Goal: Complete application form: Complete application form

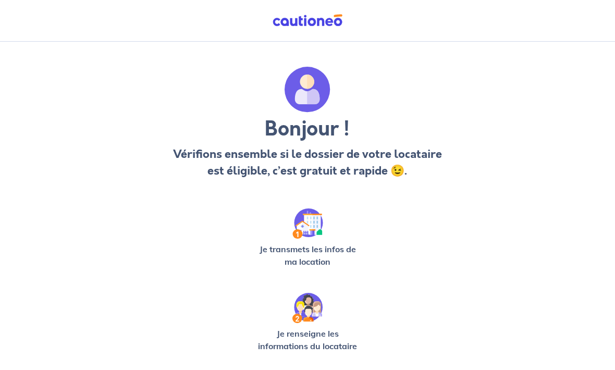
click at [329, 244] on p "Je transmets les infos de ma location" at bounding box center [307, 255] width 108 height 25
click at [301, 231] on img at bounding box center [307, 223] width 31 height 30
click at [310, 236] on img at bounding box center [307, 223] width 31 height 30
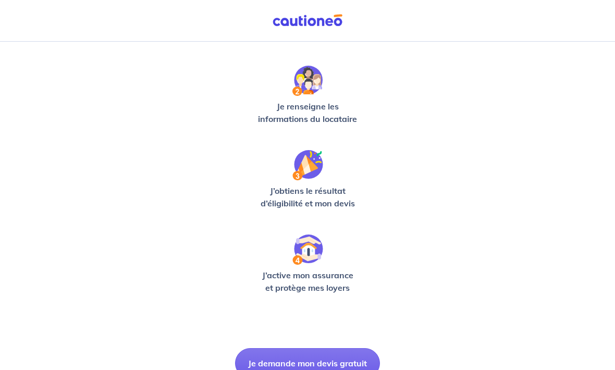
scroll to position [247, 0]
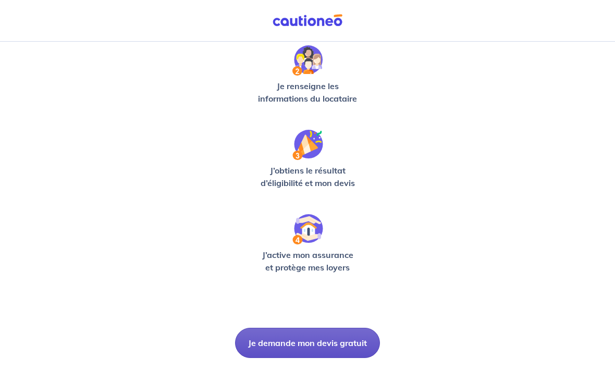
click at [319, 341] on button "Je demande mon devis gratuit" at bounding box center [307, 343] width 145 height 30
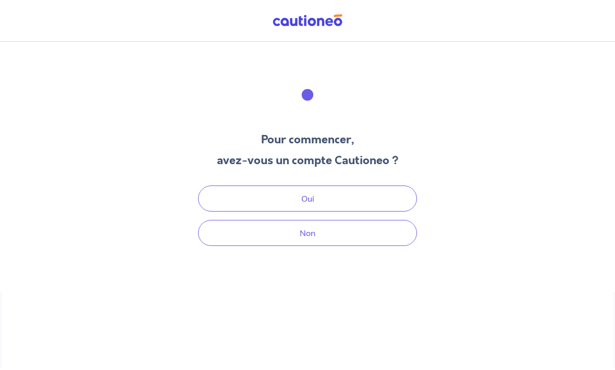
scroll to position [32, 0]
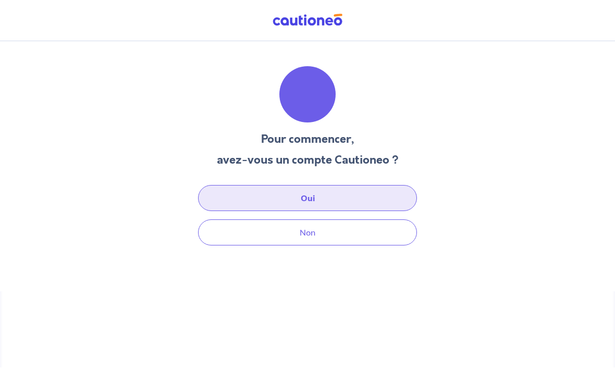
click at [341, 186] on button "Oui" at bounding box center [307, 199] width 219 height 26
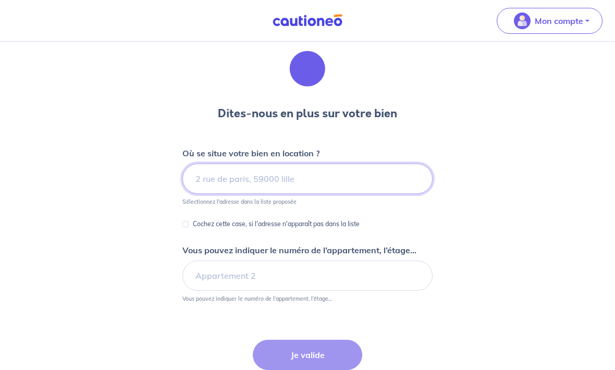
scroll to position [26, 0]
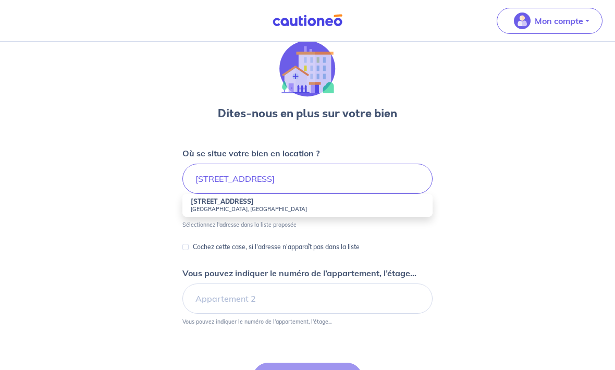
click at [242, 204] on strong "[STREET_ADDRESS]" at bounding box center [222, 202] width 63 height 8
type input "[STREET_ADDRESS]"
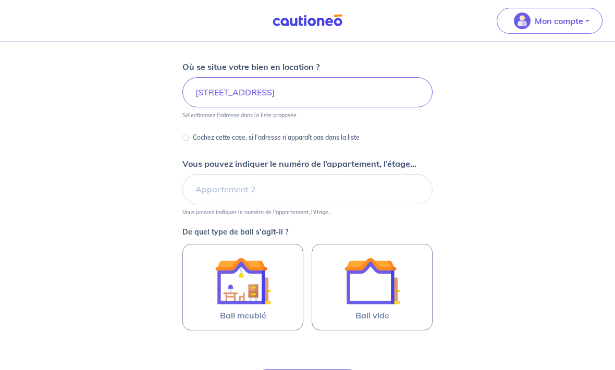
scroll to position [113, 0]
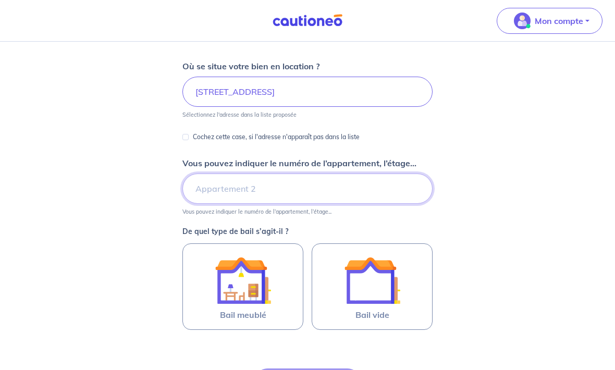
click at [252, 187] on input "Vous pouvez indiquer le numéro de l’appartement, l’étage..." at bounding box center [307, 189] width 250 height 30
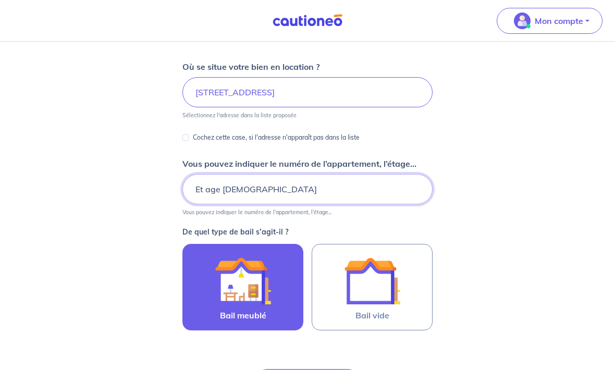
type input "Et age [DEMOGRAPHIC_DATA]"
click at [240, 278] on img at bounding box center [243, 281] width 56 height 56
click at [0, 0] on input "Bail meublé" at bounding box center [0, 0] width 0 height 0
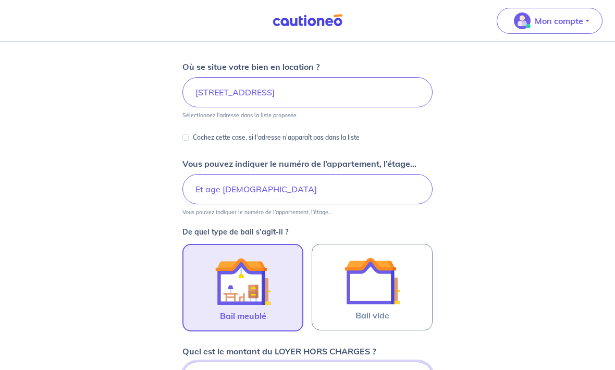
scroll to position [269, 0]
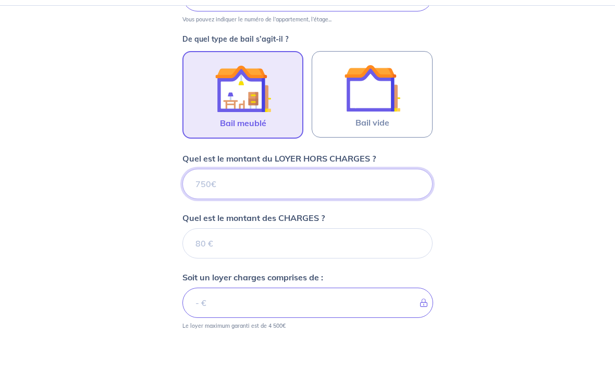
type input "9"
type input "93"
type input "930"
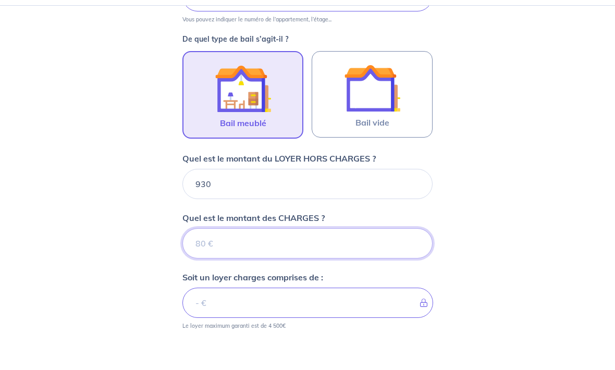
click at [262, 264] on input "Quel est le montant des CHARGES ?" at bounding box center [307, 279] width 250 height 30
type input "6"
type input "936"
type input "60"
type input "990"
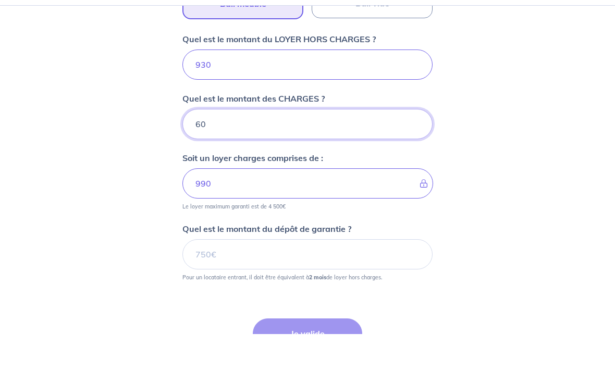
scroll to position [389, 0]
type input "601"
type input "1531"
type input "6018"
type input "6948"
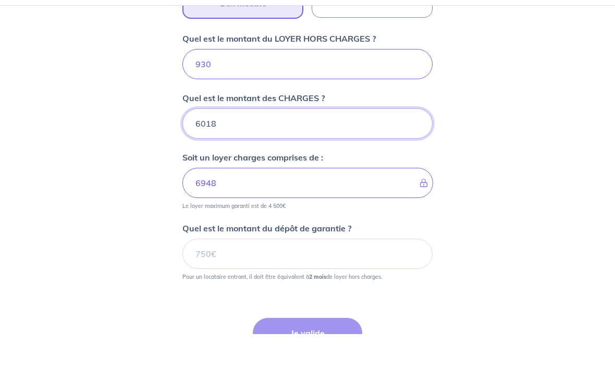
type input "60186"
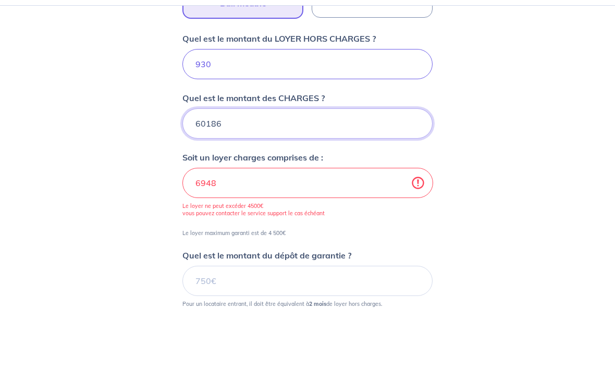
type input "61116"
type input "601860"
type input "602790"
type input "60"
type input "6948"
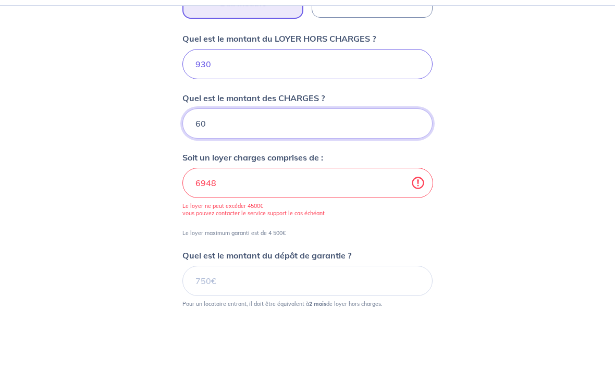
type input "6"
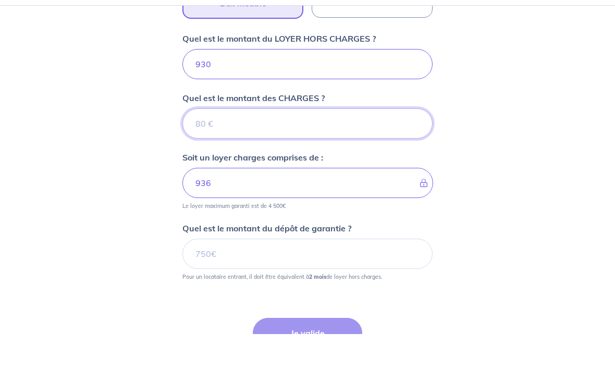
type input "930"
type input "1"
type input "931"
type input "18"
type input "948"
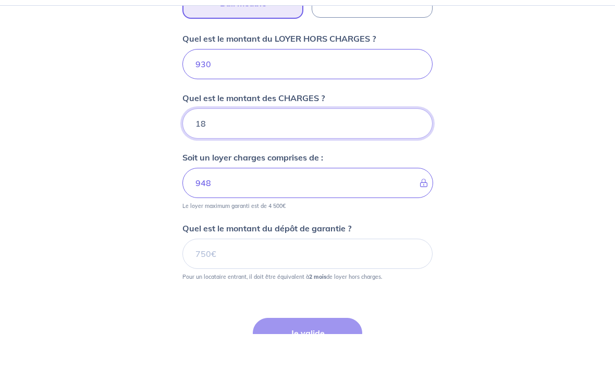
type input "185"
type input "1115"
type input "186"
type input "1116"
type input "1860"
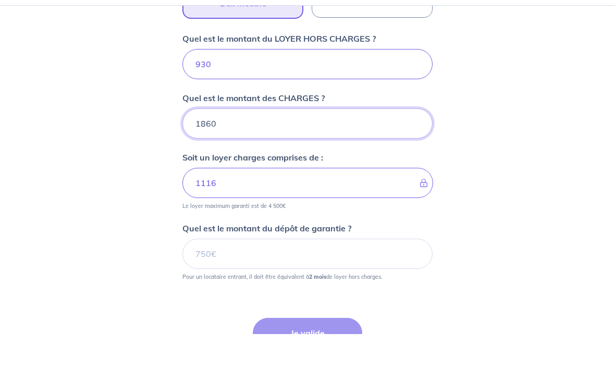
type input "2790"
type input "1"
type input "1116"
type input "930"
type input "60"
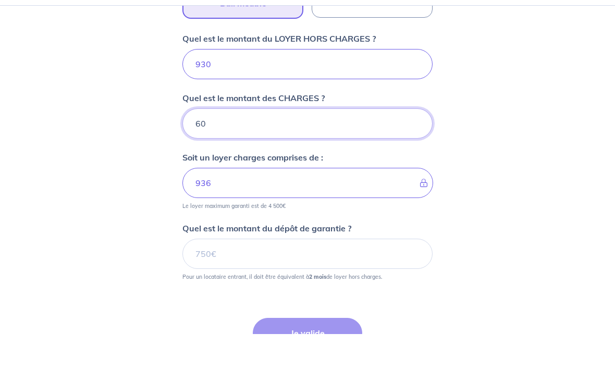
type input "990"
type input "60"
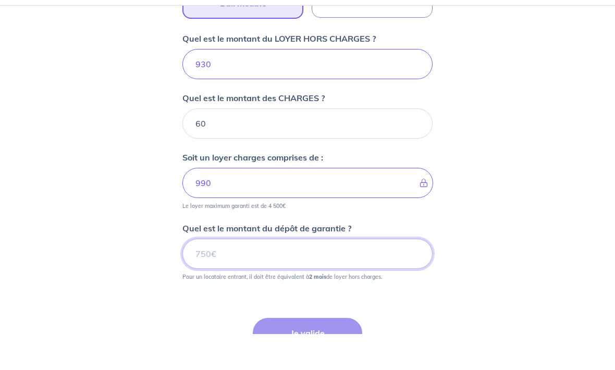
click at [250, 275] on input "Quel est le montant du dépôt de garantie ?" at bounding box center [307, 290] width 250 height 30
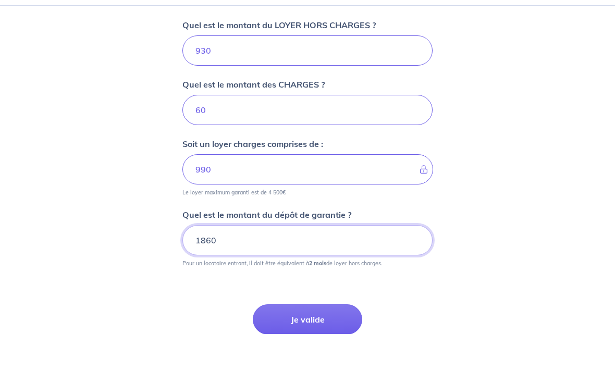
scroll to position [496, 0]
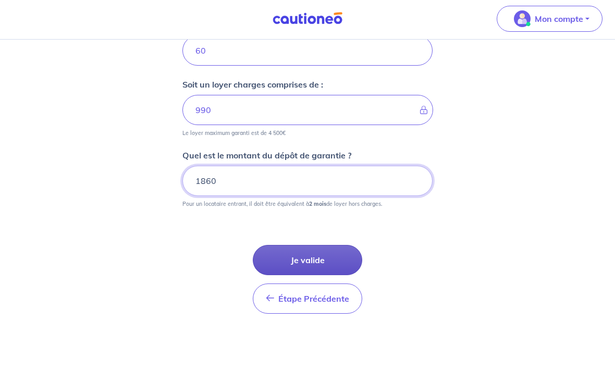
type input "1860"
click at [317, 257] on button "Je valide" at bounding box center [307, 262] width 109 height 30
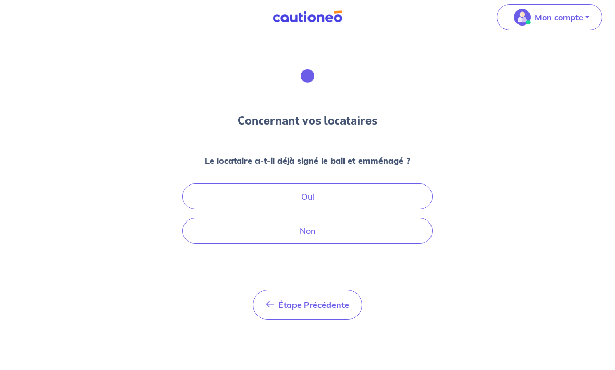
scroll to position [9, 0]
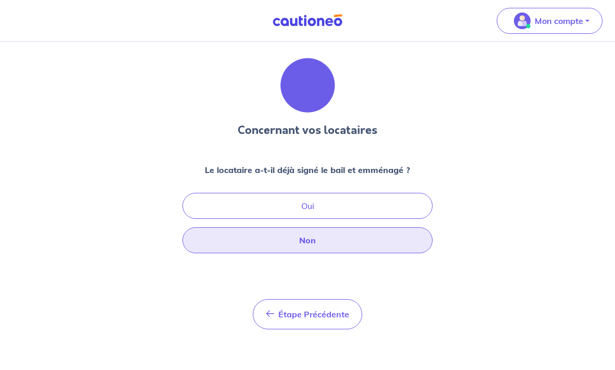
click at [339, 240] on button "Non" at bounding box center [307, 241] width 250 height 26
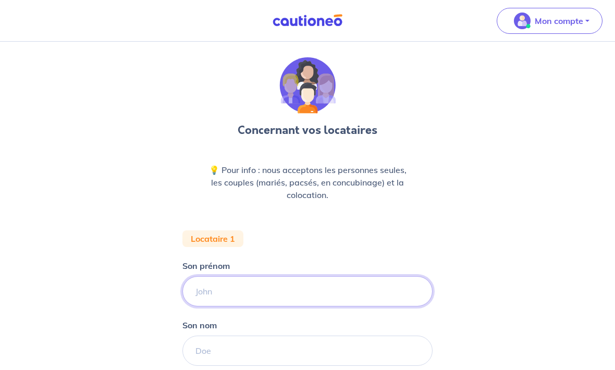
click at [260, 290] on input "Son prénom" at bounding box center [307, 291] width 250 height 30
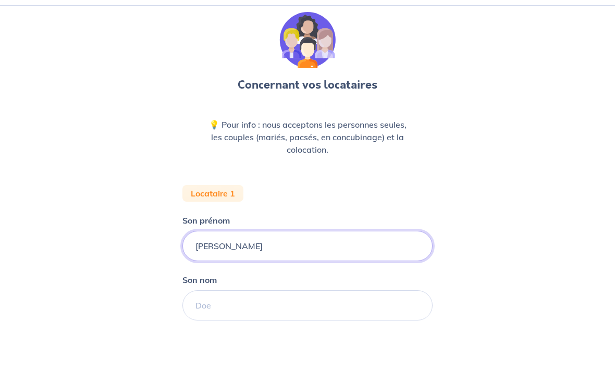
scroll to position [20, 0]
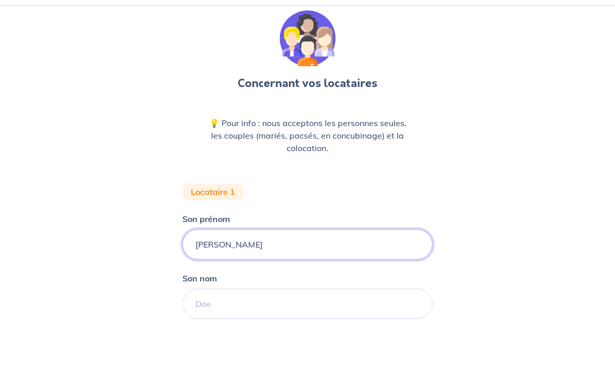
type input "[PERSON_NAME]"
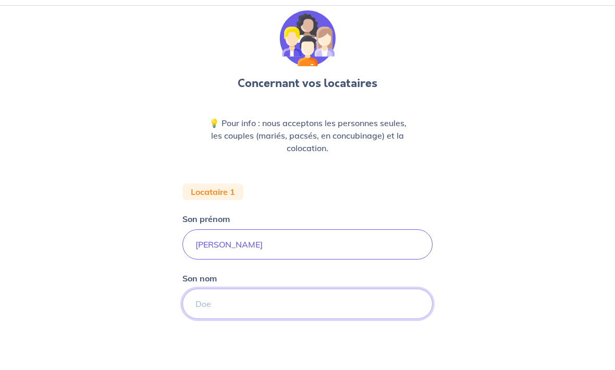
click at [289, 325] on input "Son nom" at bounding box center [307, 340] width 250 height 30
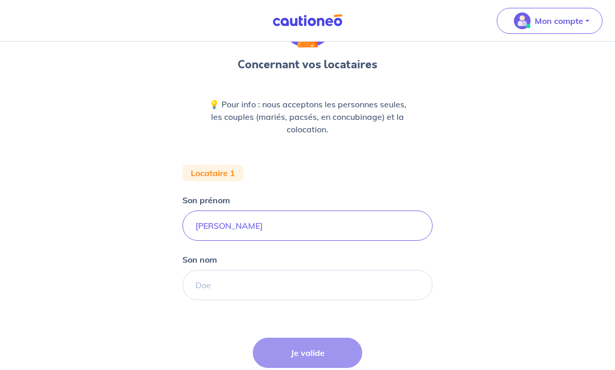
scroll to position [78, 0]
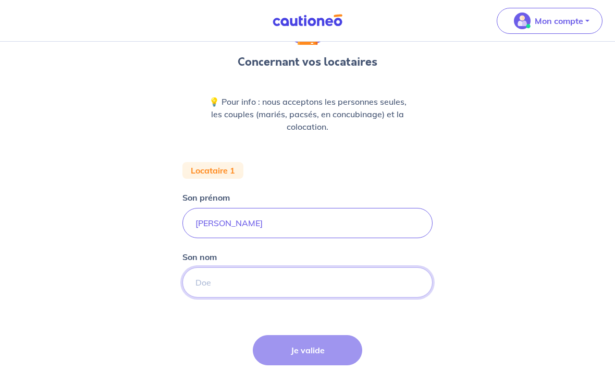
click at [247, 284] on input "Son nom" at bounding box center [307, 282] width 250 height 30
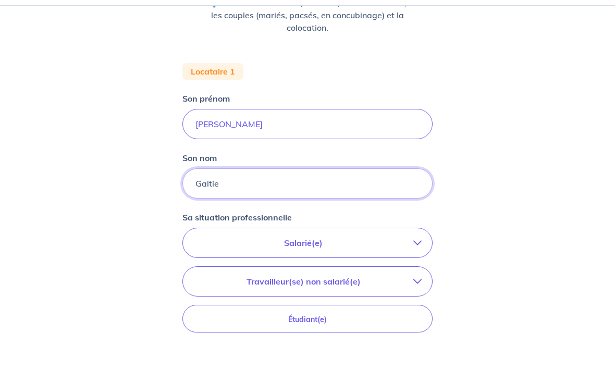
scroll to position [149, 0]
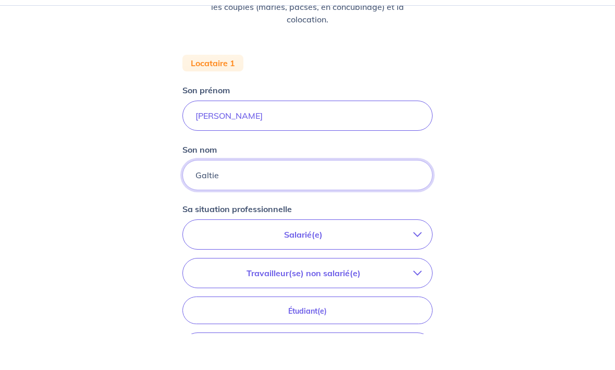
type input "Galtie"
click at [411, 264] on p "Salarié(e)" at bounding box center [303, 270] width 220 height 13
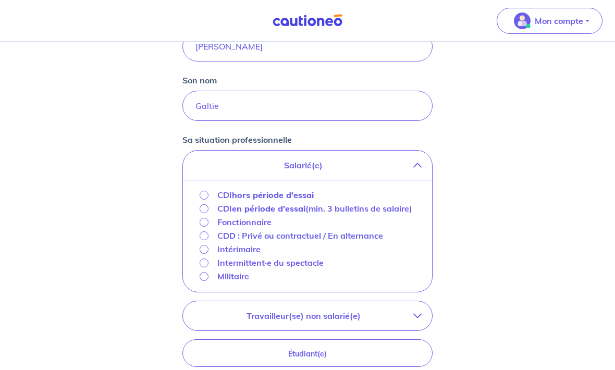
scroll to position [261, 0]
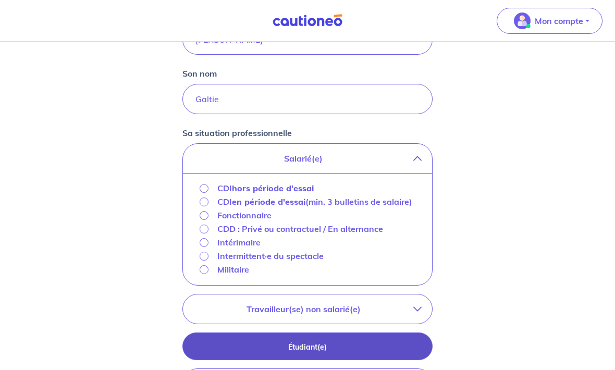
click at [250, 353] on p "Étudiant(e)" at bounding box center [307, 346] width 224 height 11
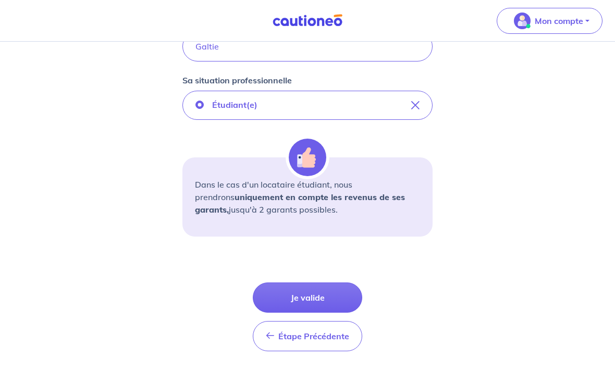
scroll to position [315, 0]
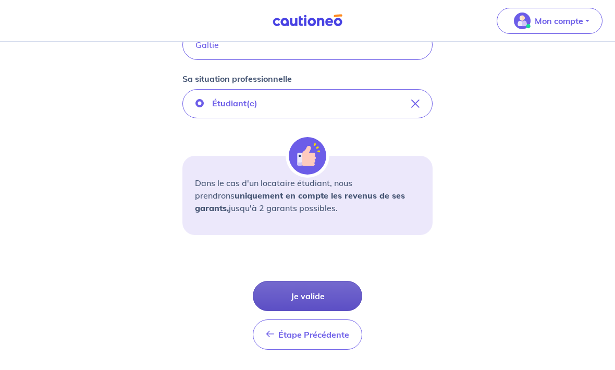
click at [324, 298] on button "Je valide" at bounding box center [307, 296] width 109 height 30
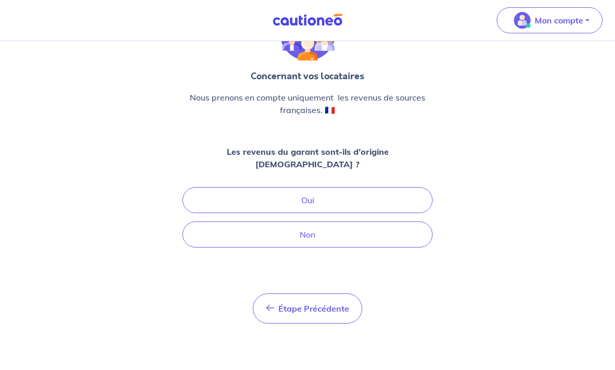
scroll to position [15, 0]
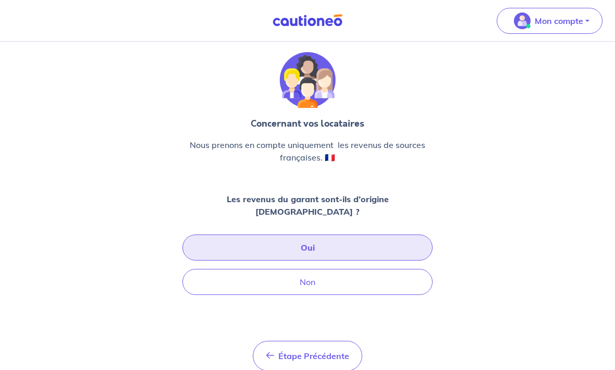
click at [346, 235] on button "Oui" at bounding box center [307, 248] width 250 height 26
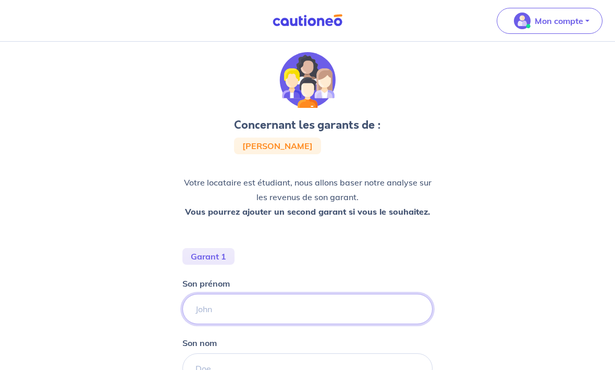
click at [254, 302] on input "Son prénom" at bounding box center [307, 309] width 250 height 30
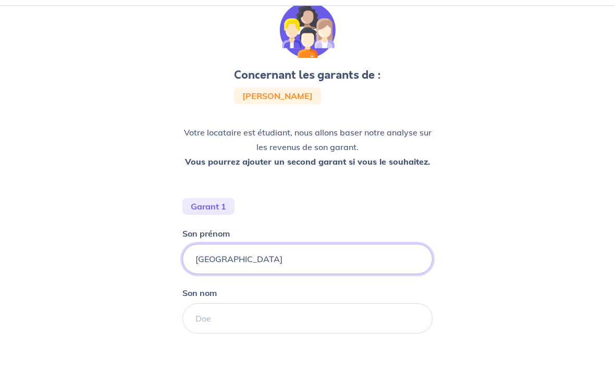
scroll to position [82, 0]
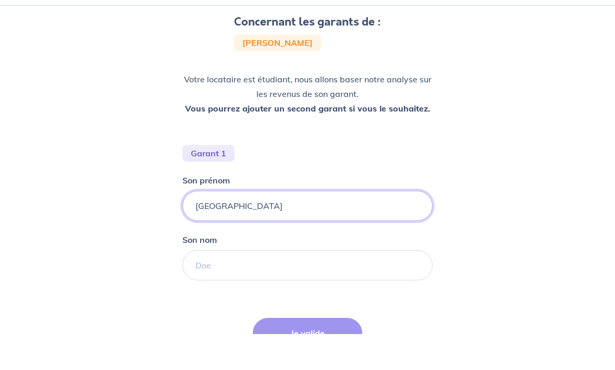
type input "[GEOGRAPHIC_DATA]"
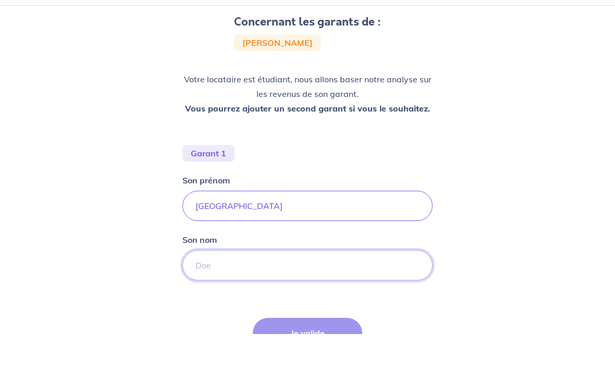
click at [256, 286] on input "Son nom" at bounding box center [307, 301] width 250 height 30
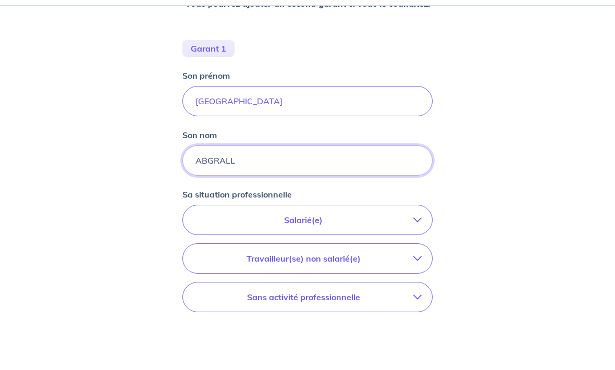
scroll to position [187, 0]
type input "ABGRALL"
click at [402, 249] on p "Salarié(e)" at bounding box center [303, 255] width 220 height 13
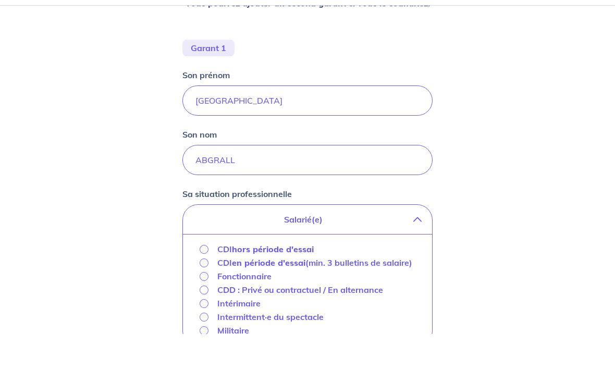
scroll to position [223, 0]
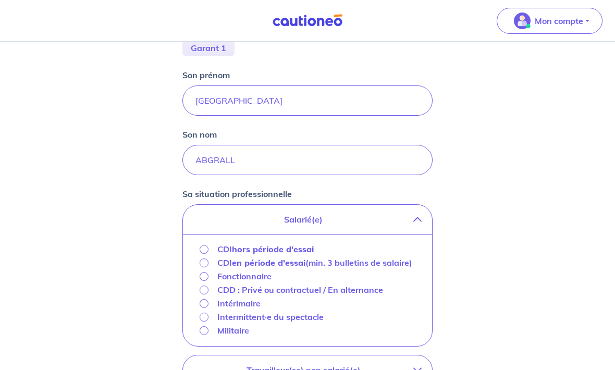
click at [203, 249] on input "CDI hors période d'essai" at bounding box center [204, 249] width 9 height 9
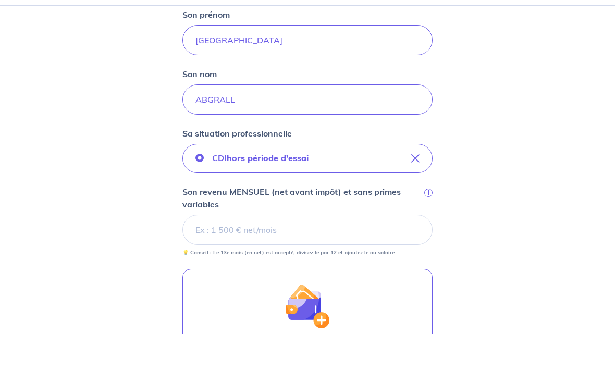
scroll to position [249, 0]
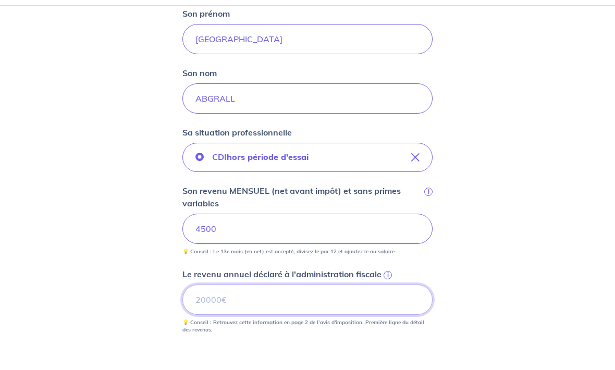
click at [273, 321] on input "Le revenu annuel déclaré à l'administration fiscale i" at bounding box center [307, 336] width 250 height 30
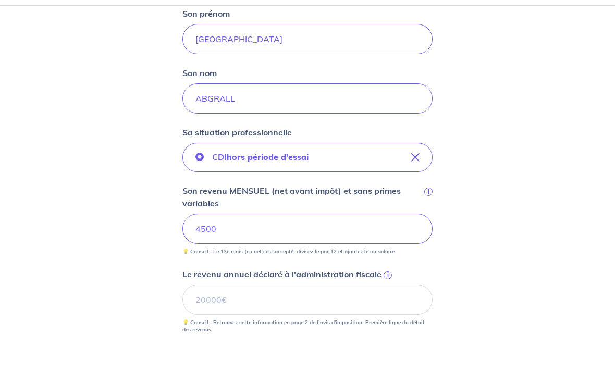
click at [384, 307] on span "i" at bounding box center [388, 311] width 8 height 8
click at [384, 321] on input "Le revenu annuel déclaré à l'administration fiscale i" at bounding box center [307, 336] width 250 height 30
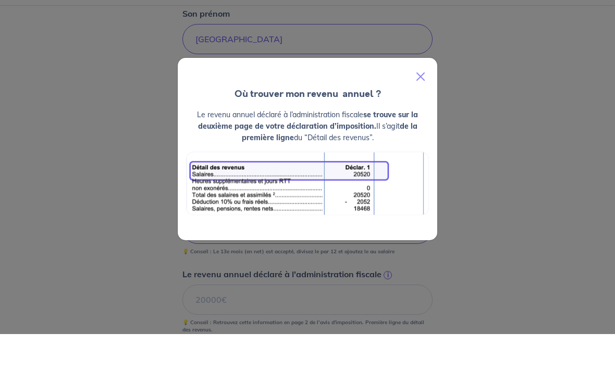
scroll to position [285, 0]
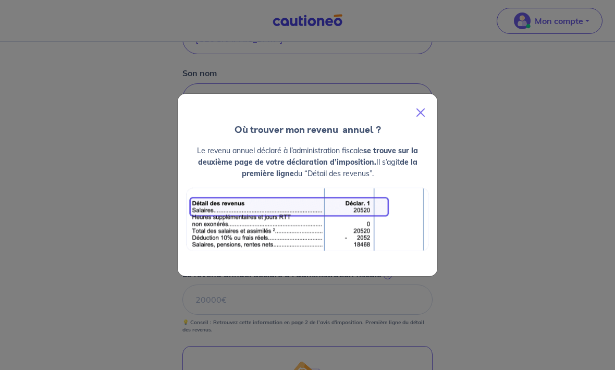
click at [416, 127] on button "Close" at bounding box center [420, 112] width 25 height 29
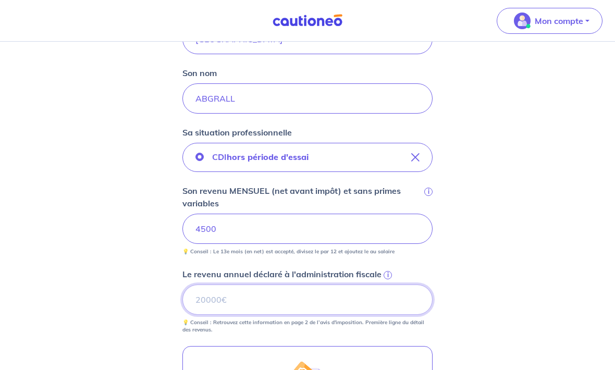
click at [251, 298] on input "Le revenu annuel déclaré à l'administration fiscale i" at bounding box center [307, 300] width 250 height 30
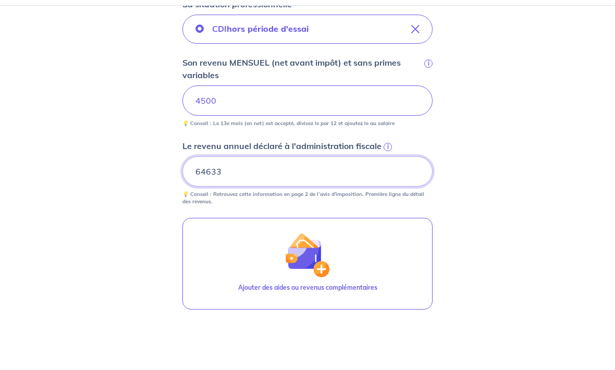
scroll to position [379, 0]
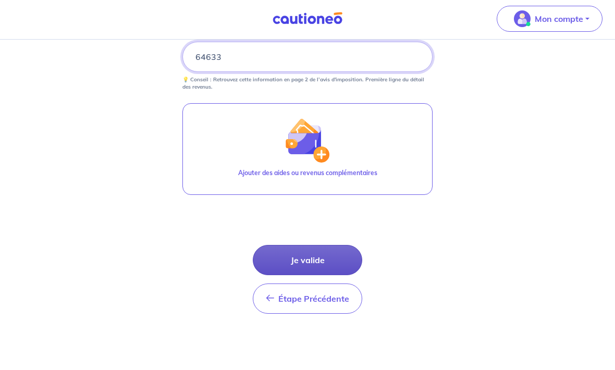
type input "64633"
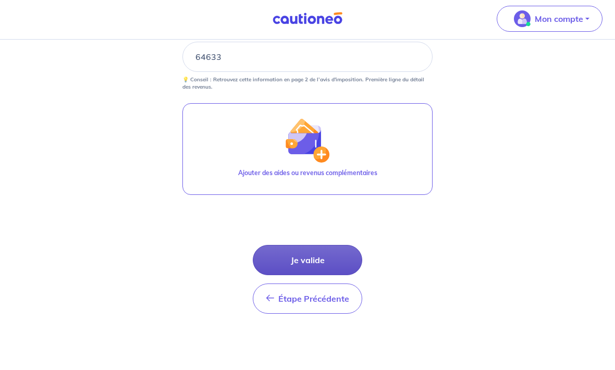
click at [315, 258] on button "Je valide" at bounding box center [307, 262] width 109 height 30
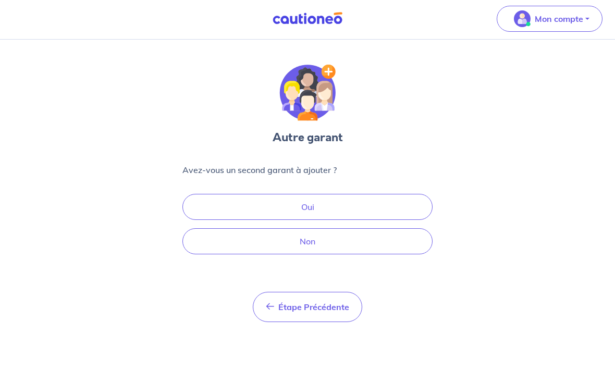
scroll to position [8, 0]
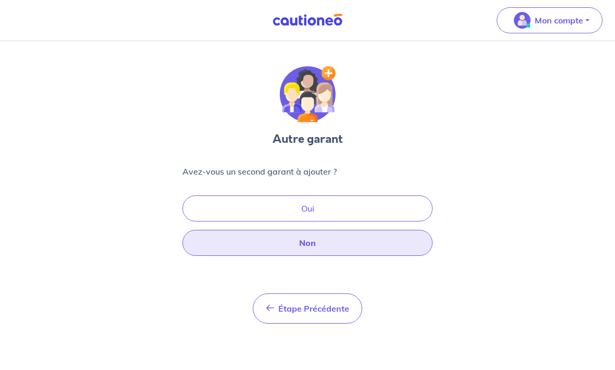
click at [340, 232] on button "Non" at bounding box center [307, 243] width 250 height 26
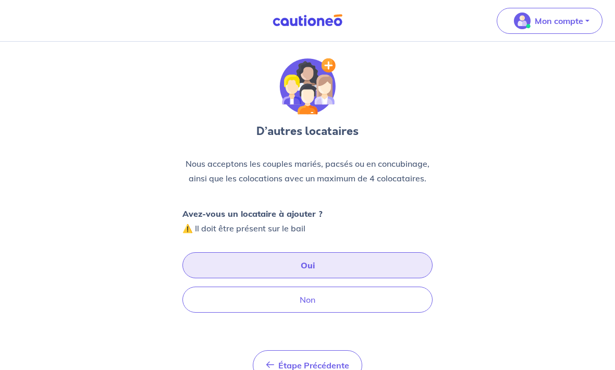
click at [335, 262] on button "Oui" at bounding box center [307, 265] width 250 height 26
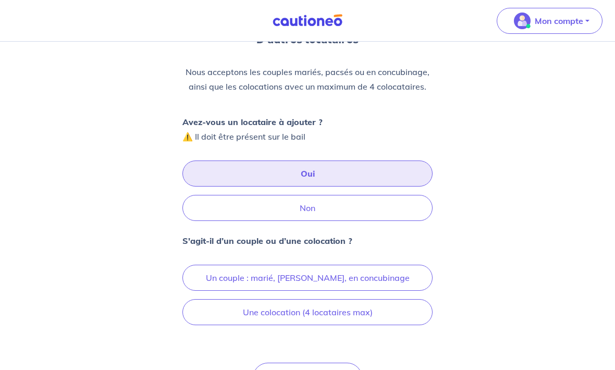
scroll to position [103, 0]
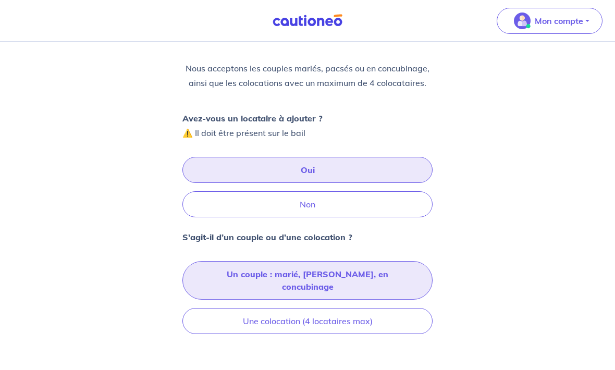
click at [377, 273] on button "Un couple : marié, [PERSON_NAME], en concubinage" at bounding box center [307, 281] width 250 height 39
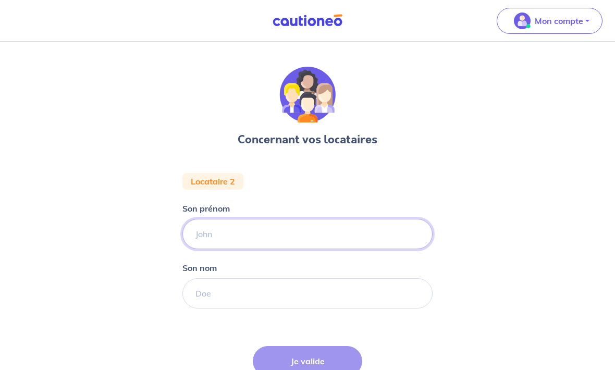
click at [243, 227] on input "Son prénom" at bounding box center [307, 234] width 250 height 30
type input "[PERSON_NAME]"
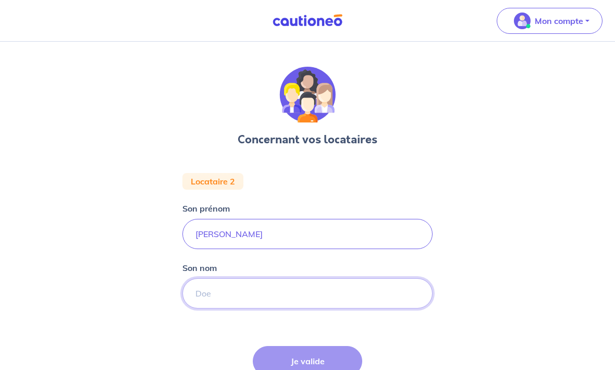
click at [288, 305] on input "Son nom" at bounding box center [307, 293] width 250 height 30
type input "b"
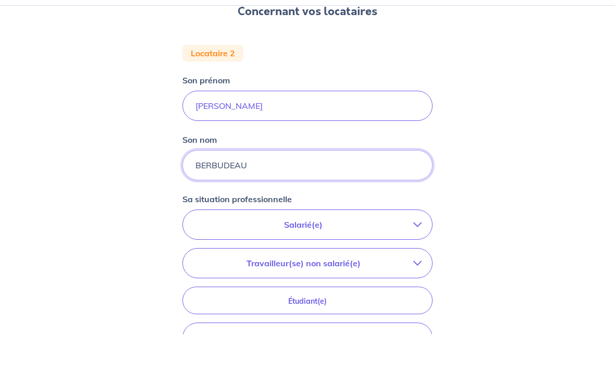
scroll to position [93, 0]
type input "BERBUDEAU"
click at [387, 253] on p "Salarié(e)" at bounding box center [303, 259] width 220 height 13
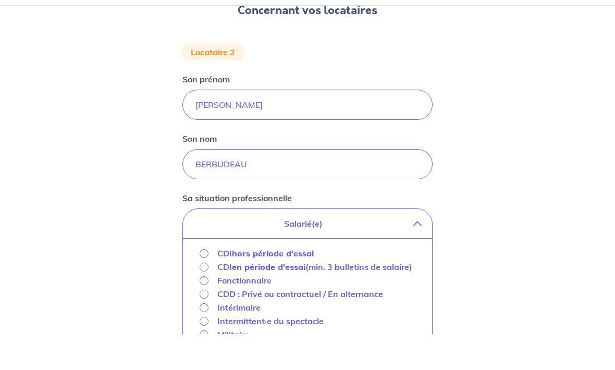
scroll to position [129, 0]
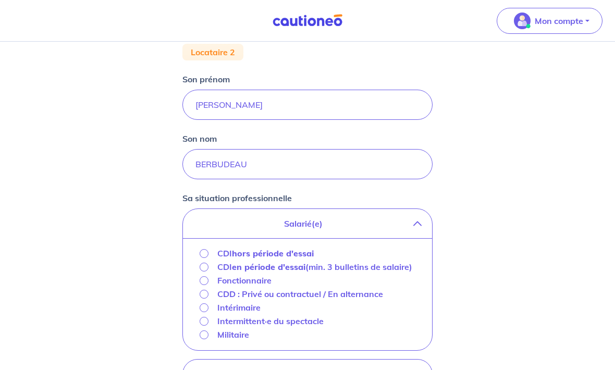
click at [486, 242] on div "Concernant vos locataires Locataire 2 Son prénom [PERSON_NAME] nom BERBUDEAU Sa…" at bounding box center [307, 272] width 615 height 720
click at [485, 182] on div "Concernant vos locataires Locataire 2 Son prénom [PERSON_NAME] nom BERBUDEAU Sa…" at bounding box center [307, 272] width 615 height 720
click at [114, 268] on div "Concernant vos locataires Locataire 2 Son prénom [PERSON_NAME] nom BERBUDEAU Sa…" at bounding box center [307, 272] width 615 height 720
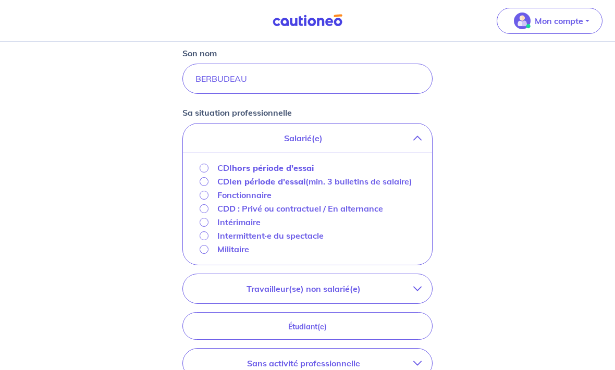
scroll to position [215, 0]
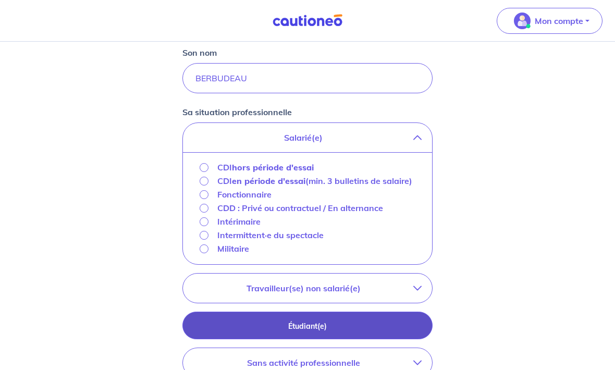
click at [405, 332] on p "Étudiant(e)" at bounding box center [307, 326] width 224 height 11
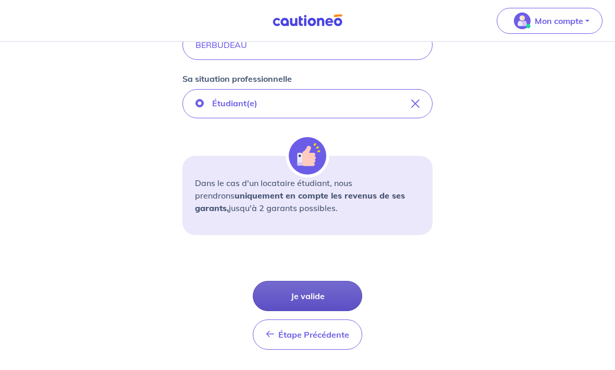
click at [315, 294] on button "Je valide" at bounding box center [307, 296] width 109 height 30
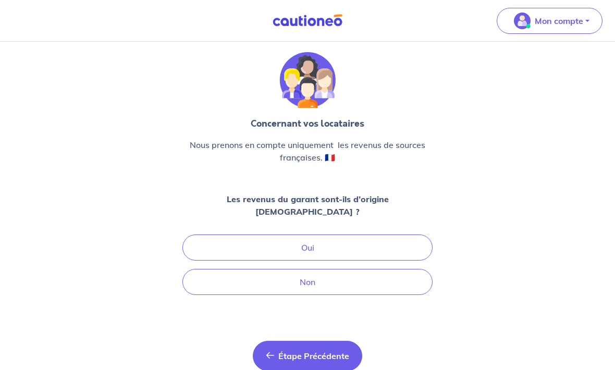
click at [324, 351] on span "Étape Précédente" at bounding box center [313, 356] width 71 height 10
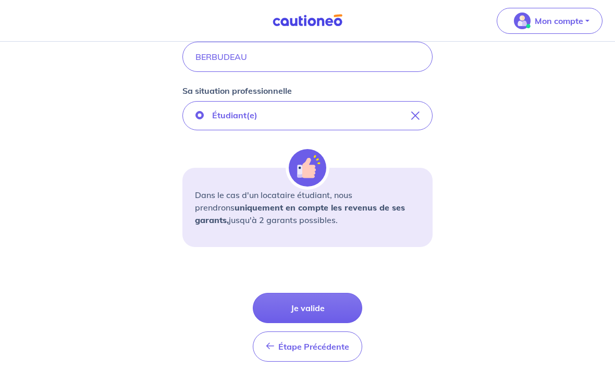
scroll to position [248, 0]
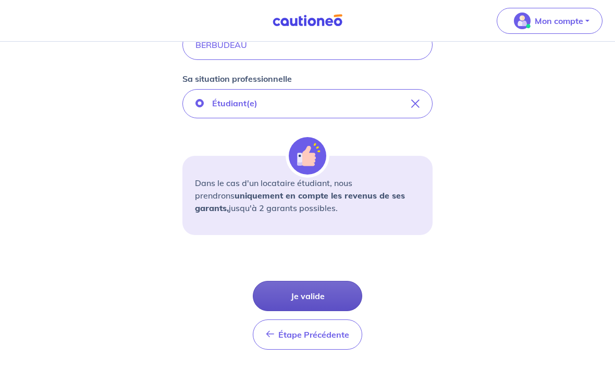
click at [316, 296] on button "Je valide" at bounding box center [307, 296] width 109 height 30
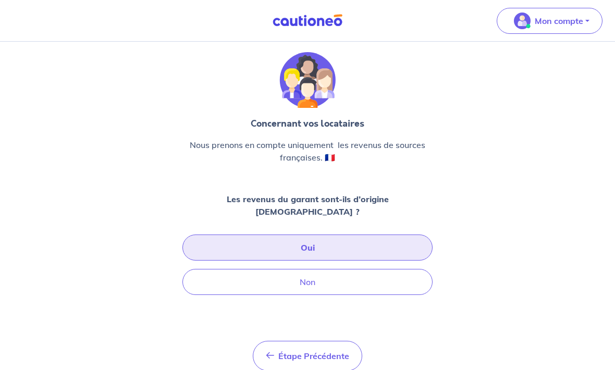
click at [352, 235] on button "Oui" at bounding box center [307, 248] width 250 height 26
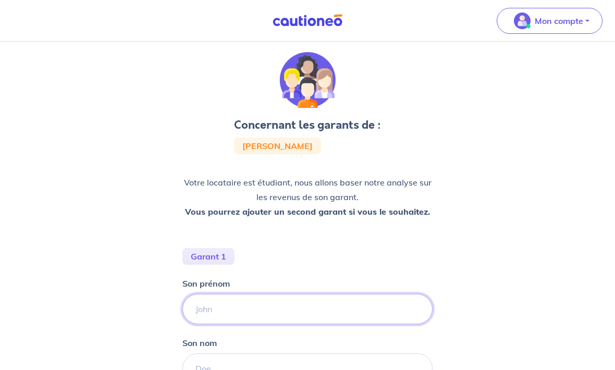
click at [257, 305] on input "Son prénom" at bounding box center [307, 309] width 250 height 30
type input "F"
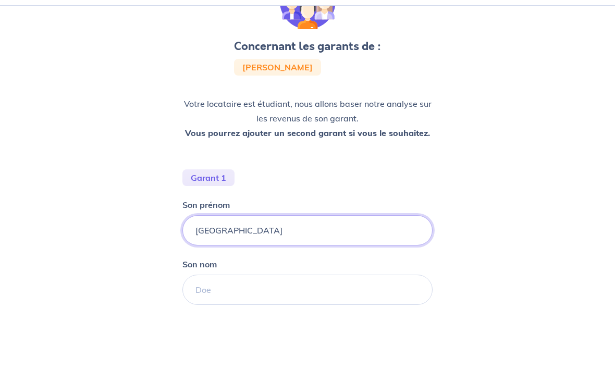
scroll to position [77, 0]
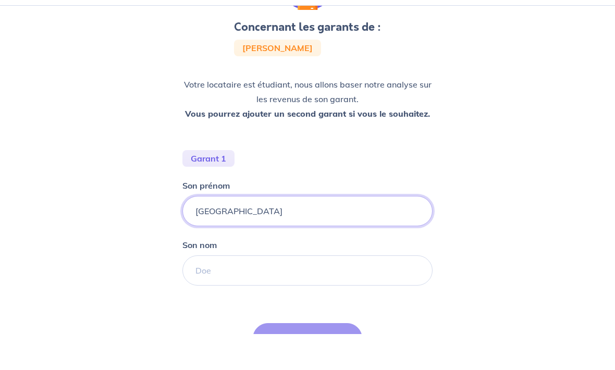
type input "[GEOGRAPHIC_DATA]"
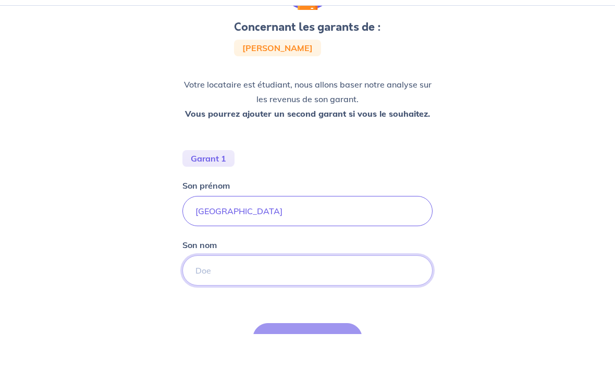
click at [289, 291] on input "Son nom" at bounding box center [307, 306] width 250 height 30
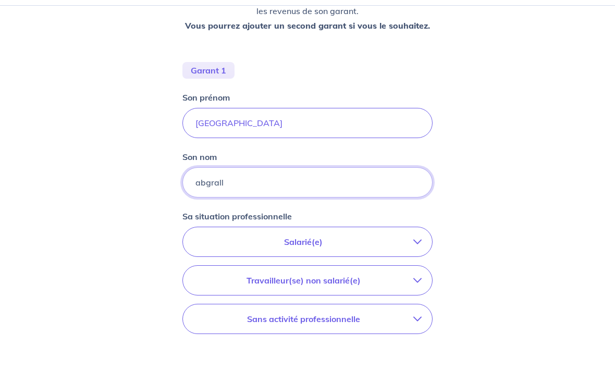
scroll to position [165, 0]
type input "abgrall"
click at [389, 271] on p "Salarié(e)" at bounding box center [303, 277] width 220 height 13
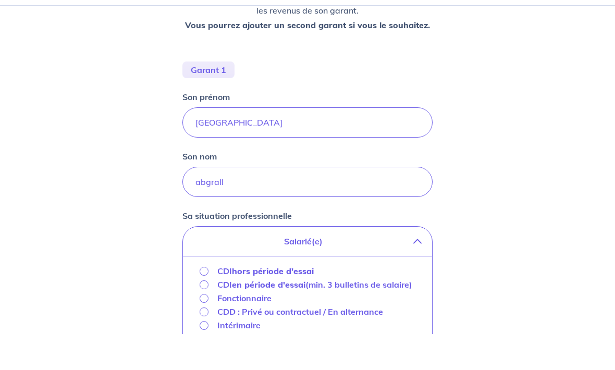
scroll to position [202, 0]
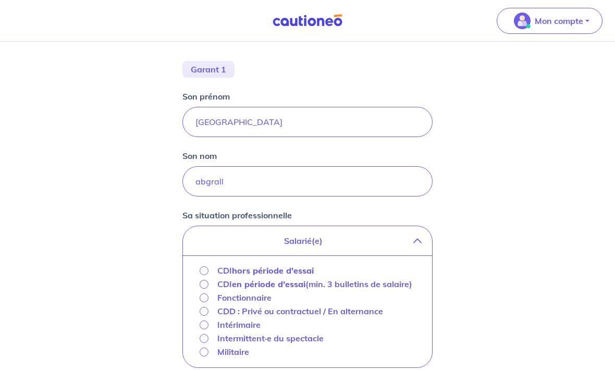
click at [206, 274] on input "CDI hors période d'essai" at bounding box center [204, 270] width 9 height 9
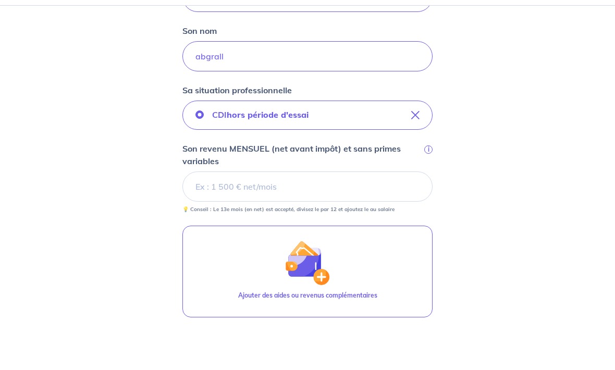
scroll to position [291, 0]
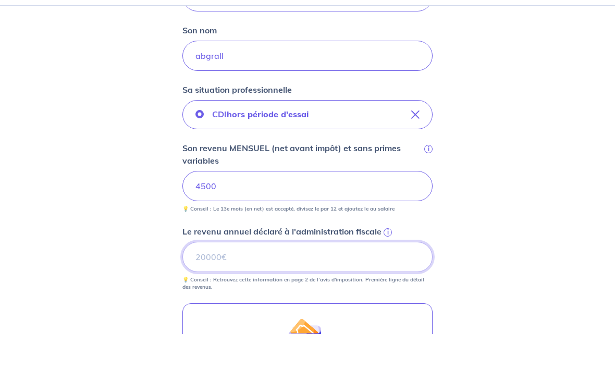
click at [256, 278] on input "Le revenu annuel déclaré à l'administration fiscale i" at bounding box center [307, 293] width 250 height 30
type input "63500"
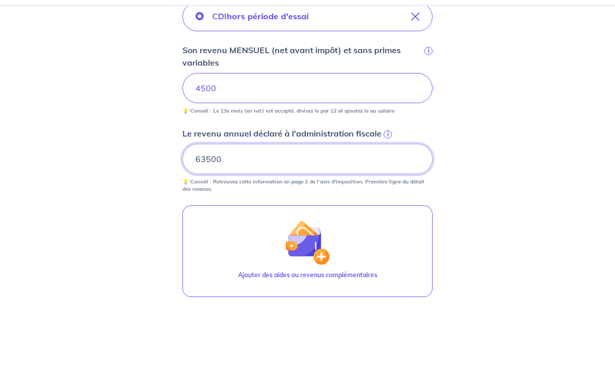
scroll to position [404, 0]
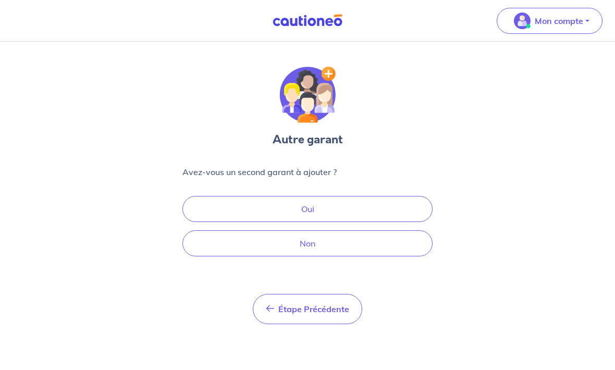
scroll to position [32, 0]
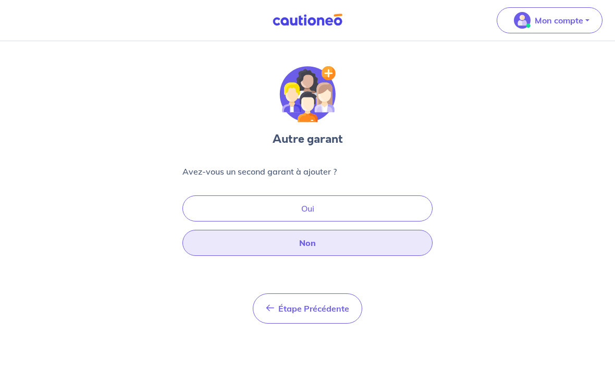
click at [337, 230] on button "Non" at bounding box center [307, 243] width 250 height 26
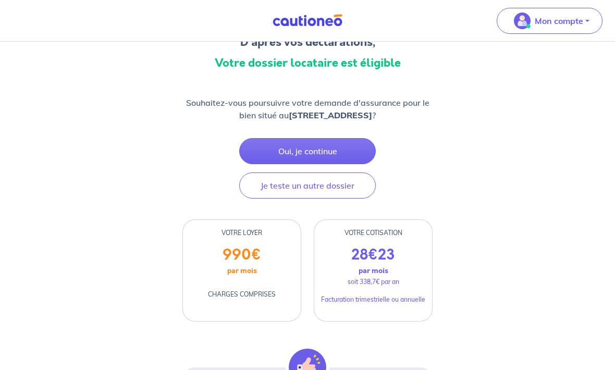
scroll to position [96, 0]
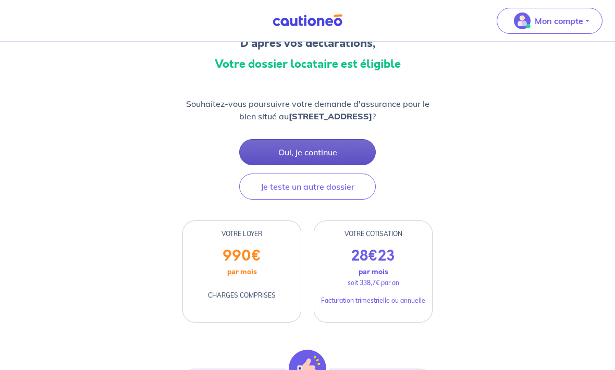
click at [333, 150] on button "Oui, je continue" at bounding box center [307, 152] width 137 height 26
